Goal: Transaction & Acquisition: Book appointment/travel/reservation

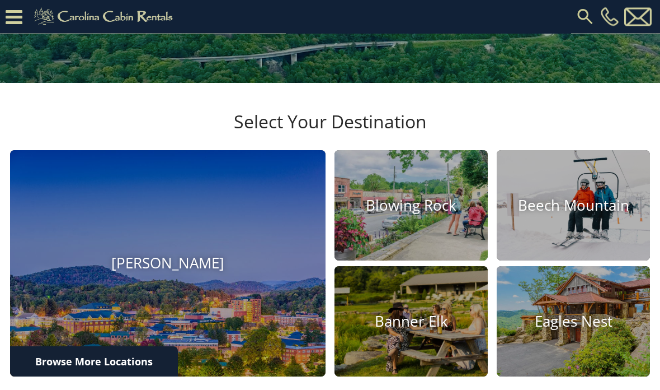
scroll to position [247, 0]
click at [255, 330] on img at bounding box center [168, 263] width 316 height 226
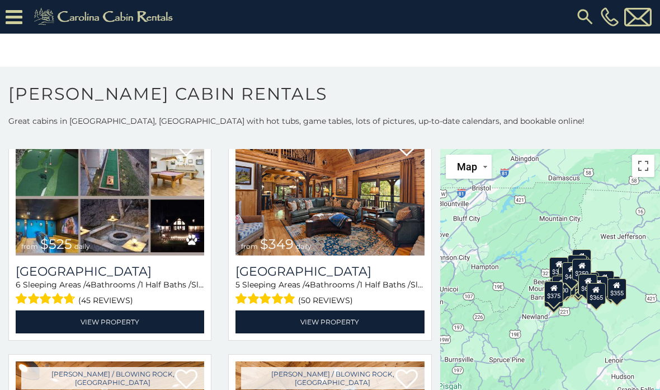
scroll to position [84, 0]
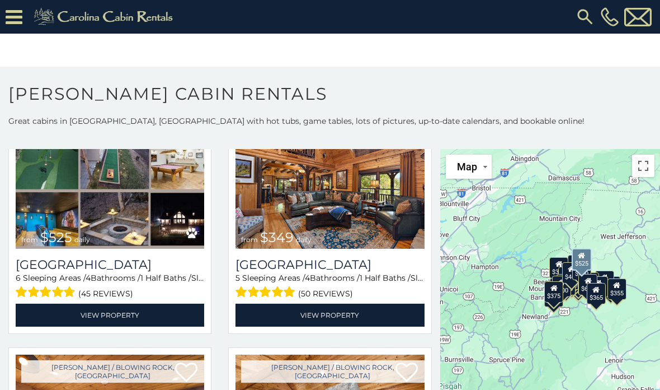
click at [85, 272] on h3 "[GEOGRAPHIC_DATA]" at bounding box center [110, 264] width 189 height 15
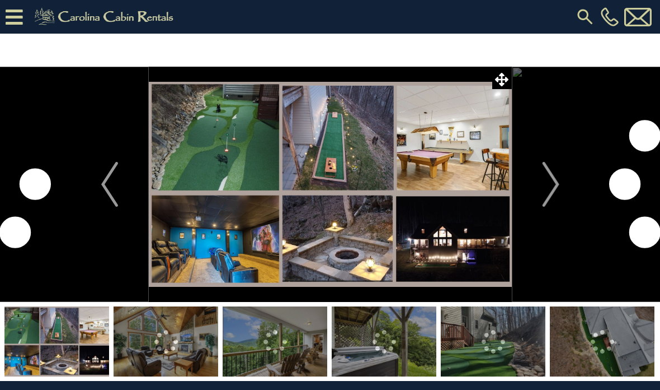
click at [556, 187] on img "Next" at bounding box center [550, 184] width 17 height 45
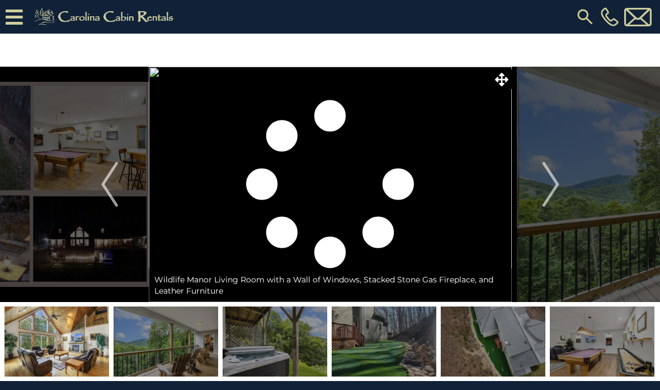
click at [552, 189] on img "Next" at bounding box center [550, 184] width 17 height 45
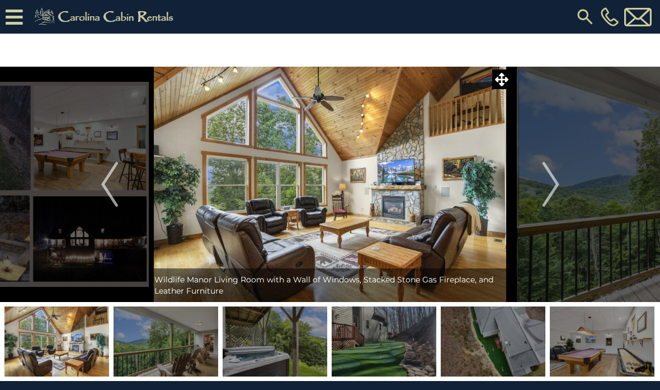
click at [544, 195] on img "Next" at bounding box center [550, 184] width 17 height 45
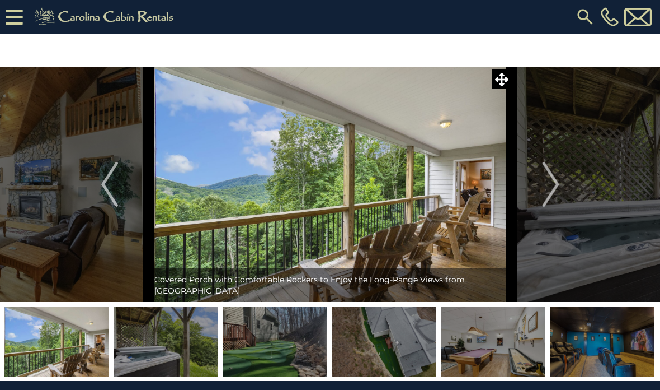
click at [550, 189] on img "Next" at bounding box center [550, 184] width 17 height 45
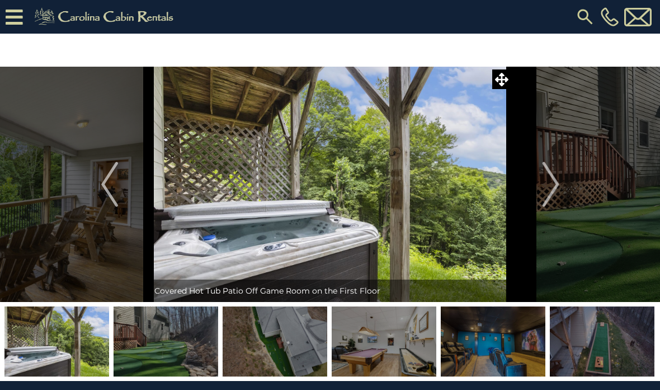
click at [167, 345] on img at bounding box center [166, 341] width 105 height 70
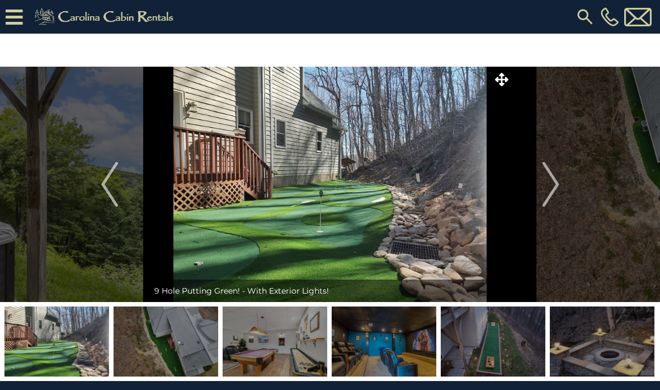
click at [274, 356] on img at bounding box center [275, 341] width 105 height 70
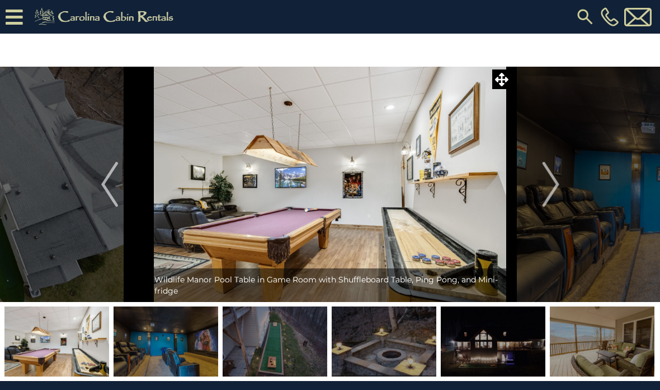
click at [383, 349] on img at bounding box center [384, 341] width 105 height 70
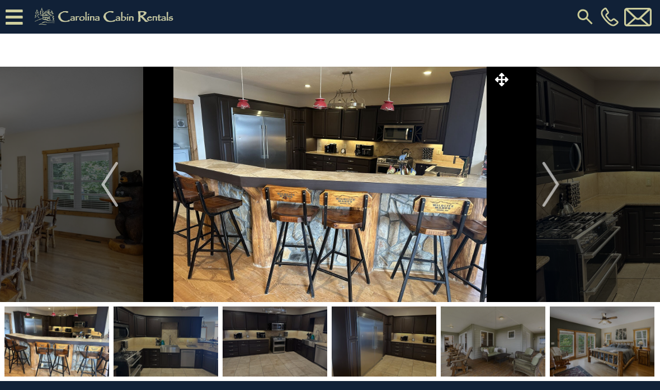
click at [515, 341] on img at bounding box center [493, 341] width 105 height 70
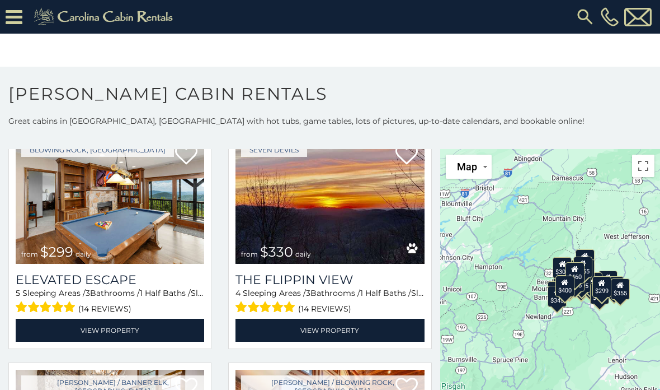
scroll to position [998, 0]
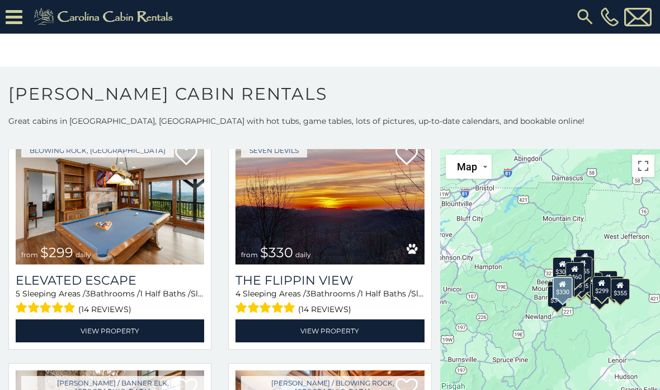
click at [391, 288] on h3 "The Flippin View" at bounding box center [330, 280] width 189 height 15
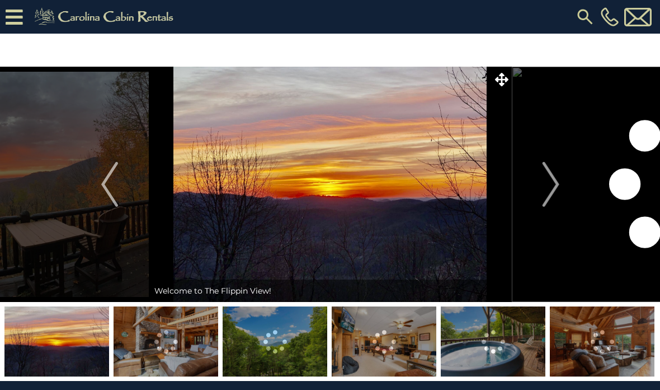
click at [182, 356] on img at bounding box center [166, 341] width 105 height 70
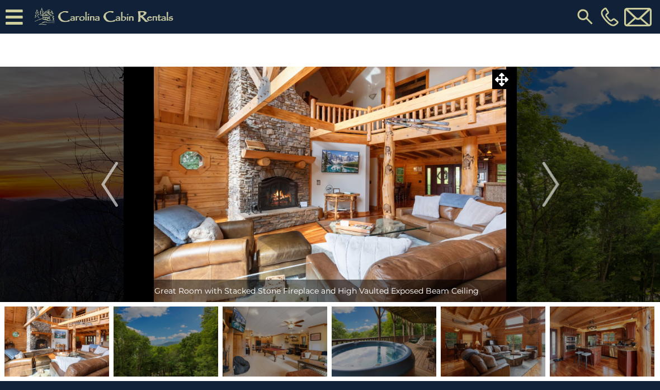
click at [196, 363] on img at bounding box center [166, 341] width 105 height 70
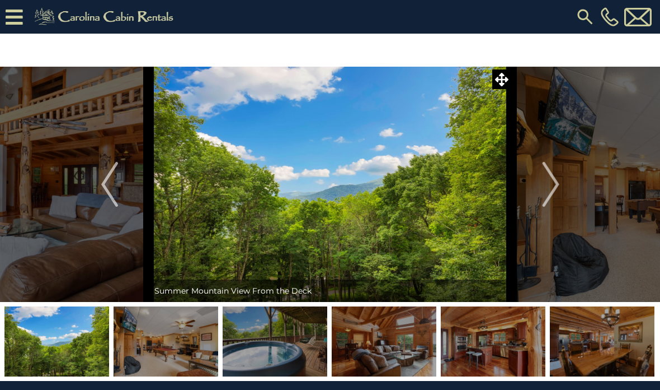
click at [302, 350] on img at bounding box center [275, 341] width 105 height 70
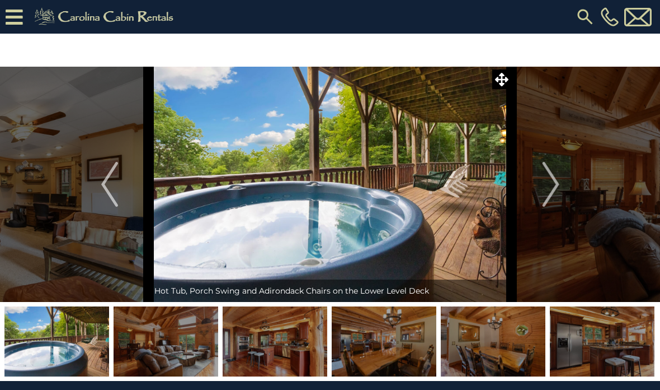
click at [298, 340] on img at bounding box center [275, 341] width 105 height 70
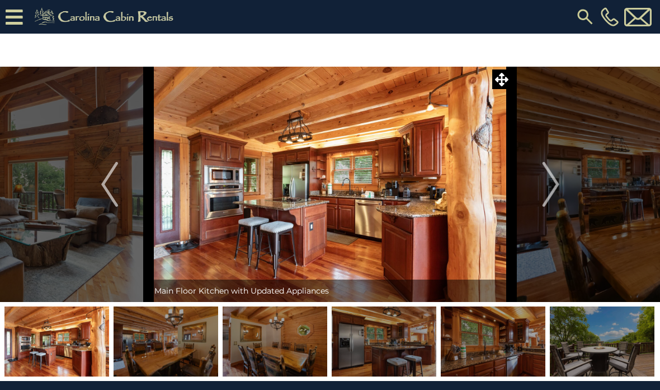
click at [283, 353] on img at bounding box center [275, 341] width 105 height 70
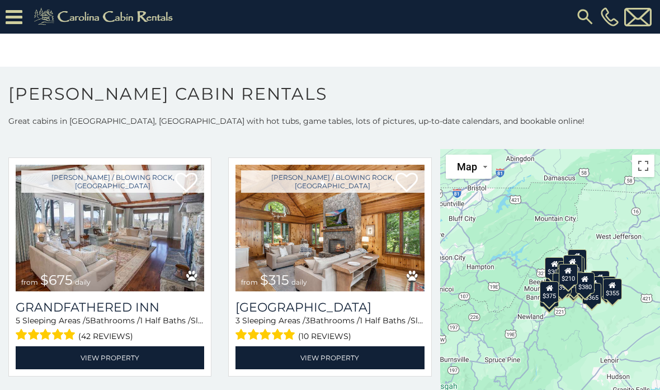
scroll to position [508, 0]
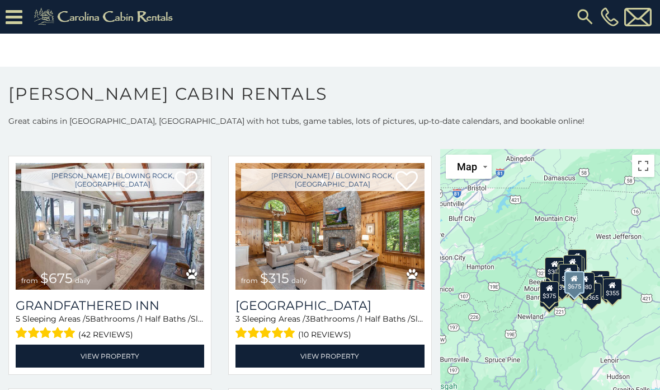
click at [192, 307] on h3 "Grandfathered Inn" at bounding box center [110, 305] width 189 height 15
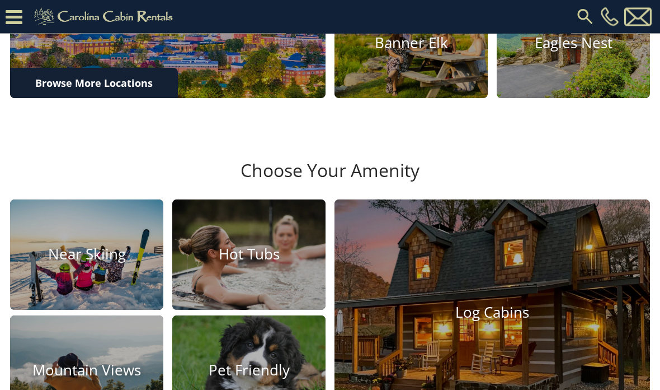
scroll to position [531, 0]
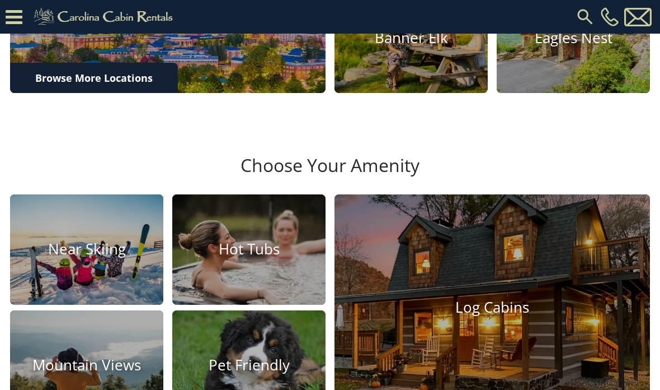
click at [98, 304] on img at bounding box center [86, 249] width 153 height 110
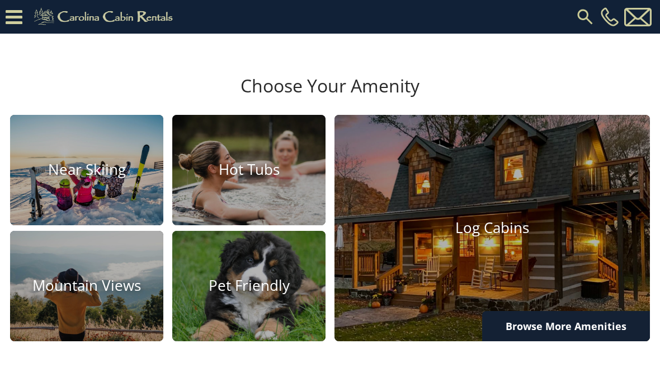
scroll to position [613, 0]
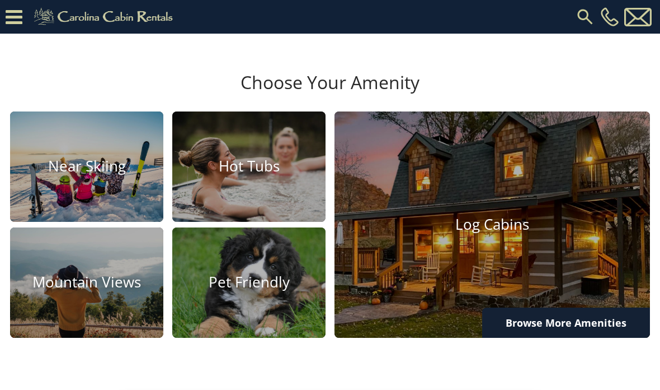
click at [277, 337] on img at bounding box center [248, 282] width 153 height 110
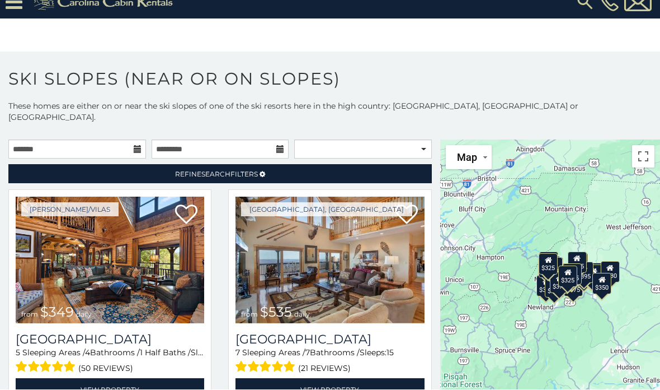
scroll to position [46, 0]
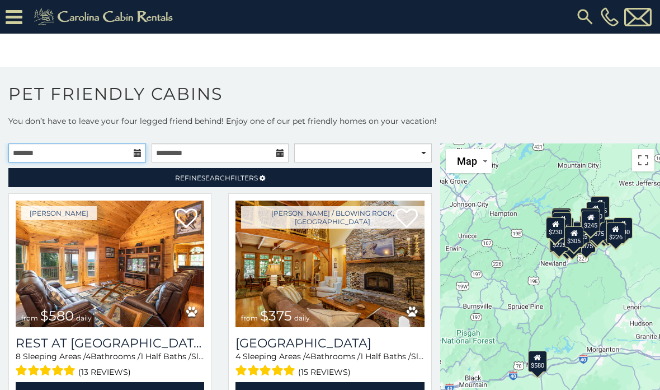
click at [121, 149] on input "text" at bounding box center [77, 152] width 138 height 19
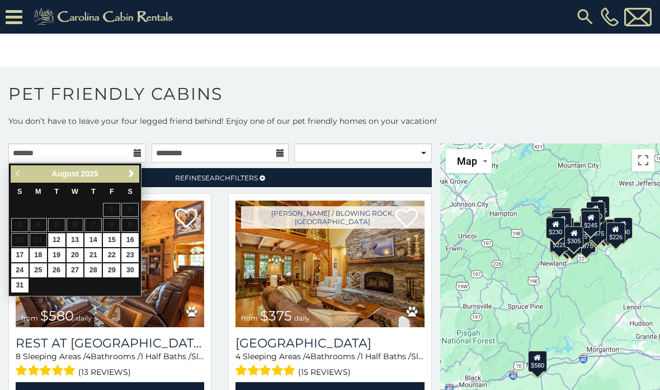
click at [128, 177] on span "Next" at bounding box center [131, 173] width 9 height 9
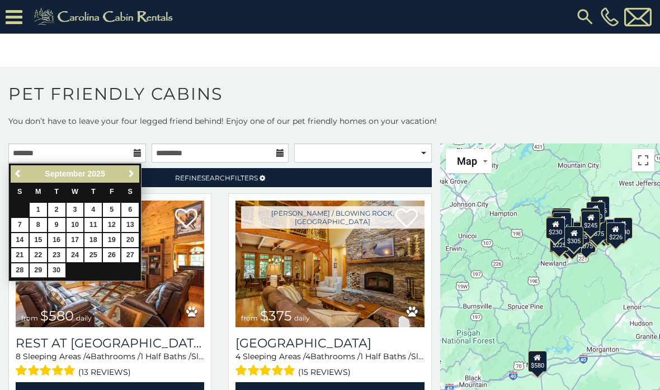
click at [125, 173] on link "Next" at bounding box center [131, 174] width 14 height 14
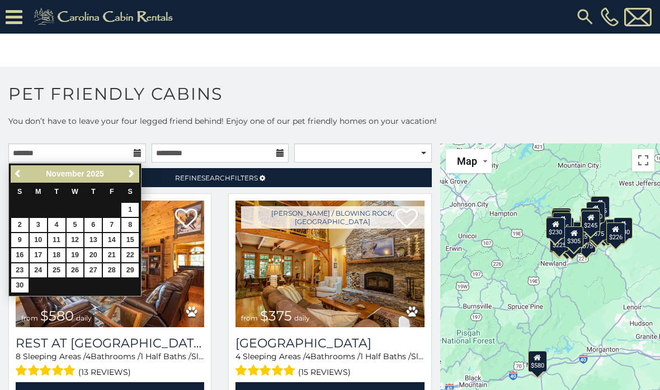
click at [129, 173] on span "Next" at bounding box center [131, 173] width 9 height 9
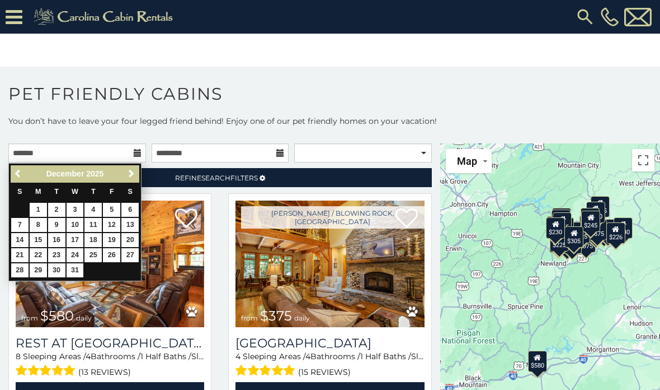
click at [61, 254] on link "23" at bounding box center [56, 255] width 17 height 14
type input "**********"
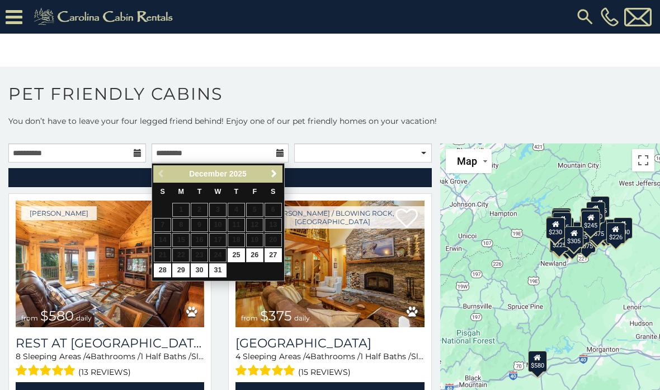
click at [256, 253] on link "26" at bounding box center [254, 255] width 17 height 14
type input "**********"
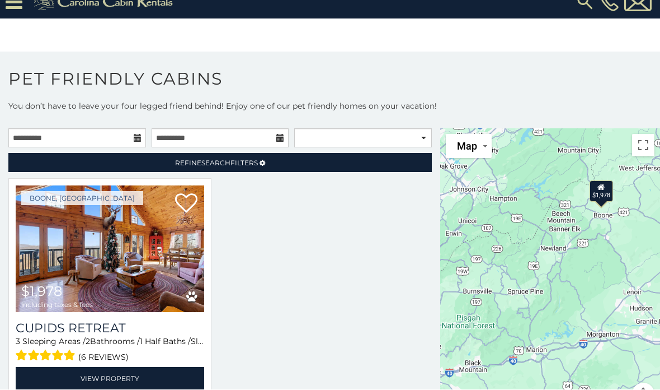
scroll to position [45, 0]
